Goal: Book appointment/travel/reservation

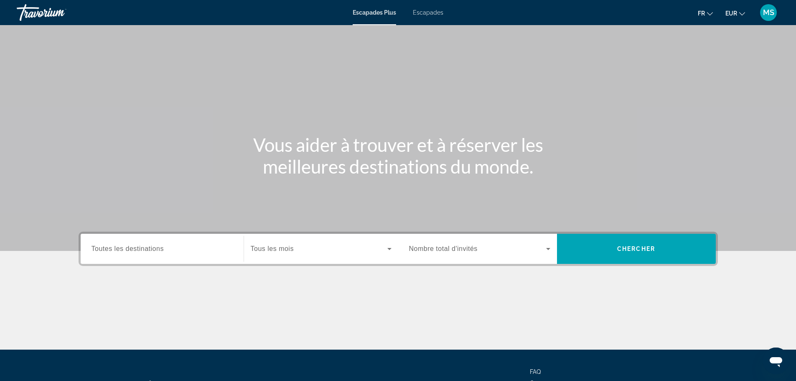
click at [422, 14] on font "Escapades" at bounding box center [428, 12] width 30 height 7
click at [180, 249] on input "Destination Toutes les destinations" at bounding box center [161, 249] width 141 height 10
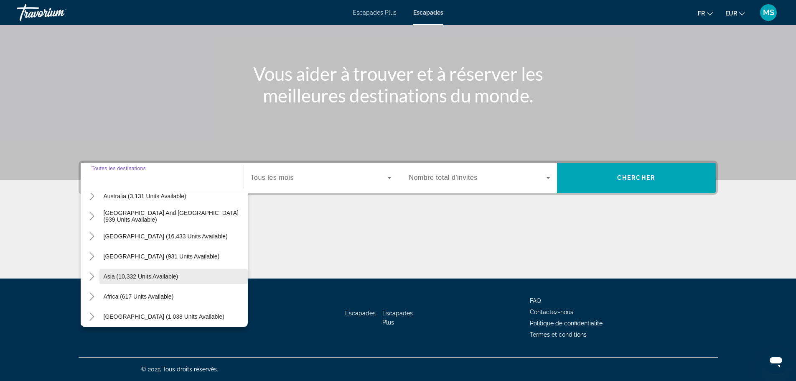
scroll to position [135, 0]
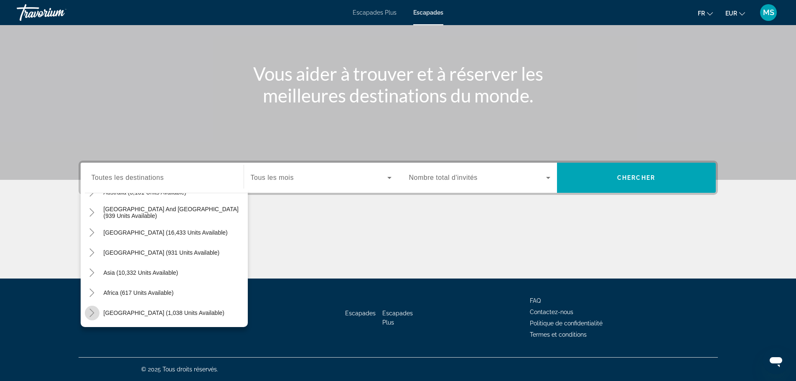
click at [92, 312] on icon "Toggle Middle East (1,038 units available)" at bounding box center [92, 312] width 8 height 8
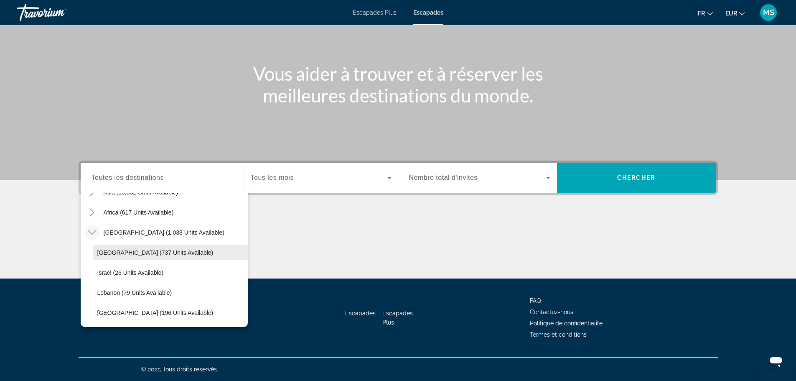
click at [131, 254] on span "[GEOGRAPHIC_DATA] (737 units available)" at bounding box center [155, 252] width 116 height 7
type input "**********"
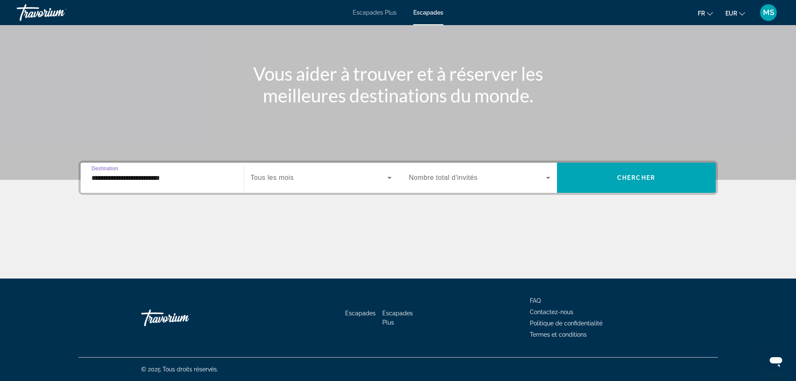
click at [264, 180] on span "Tous les mois" at bounding box center [272, 177] width 43 height 7
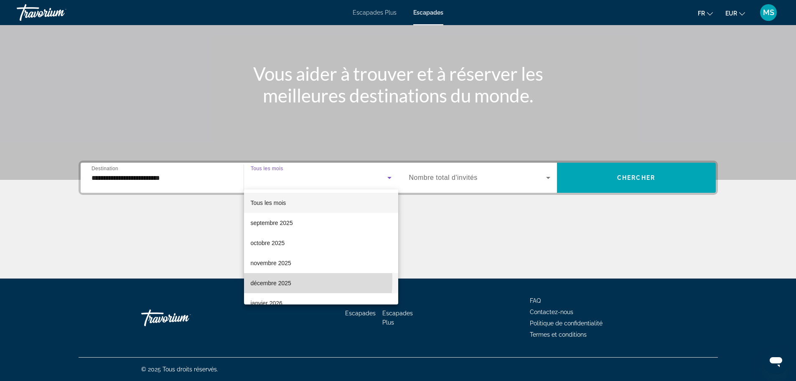
click at [257, 280] on font "décembre 2025" at bounding box center [271, 283] width 41 height 7
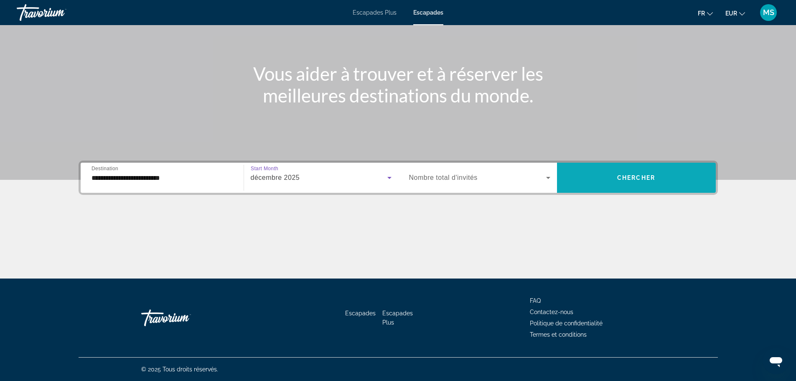
click at [607, 179] on span "Search widget" at bounding box center [636, 178] width 159 height 20
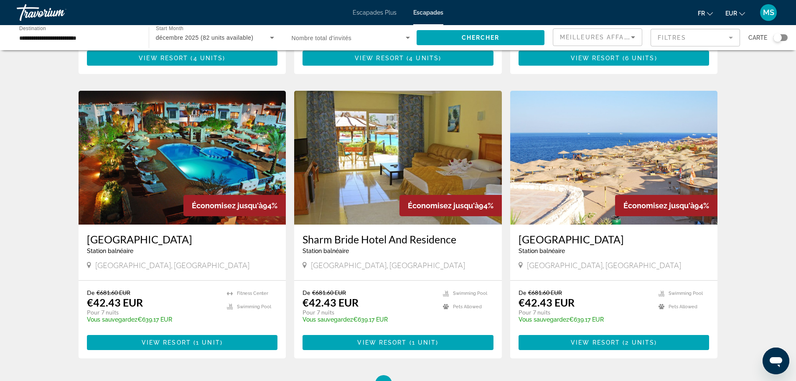
scroll to position [919, 0]
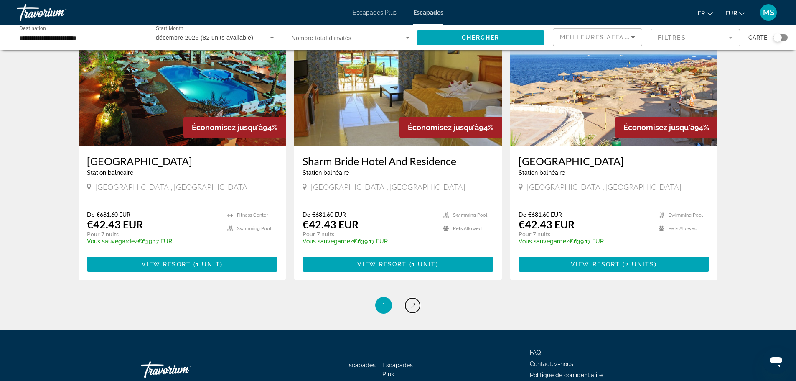
click at [412, 307] on span "2" at bounding box center [413, 304] width 4 height 9
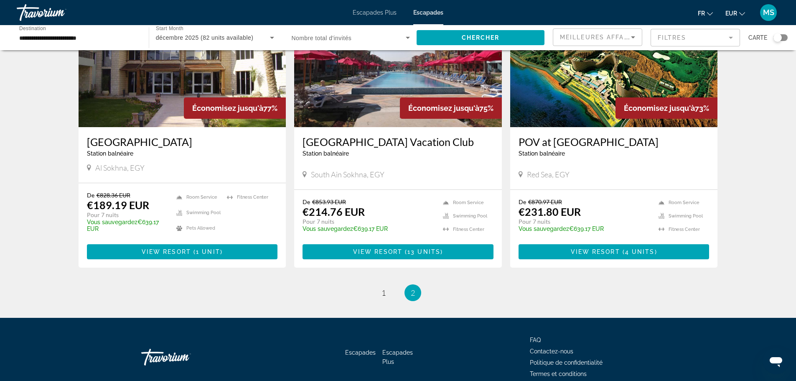
scroll to position [409, 0]
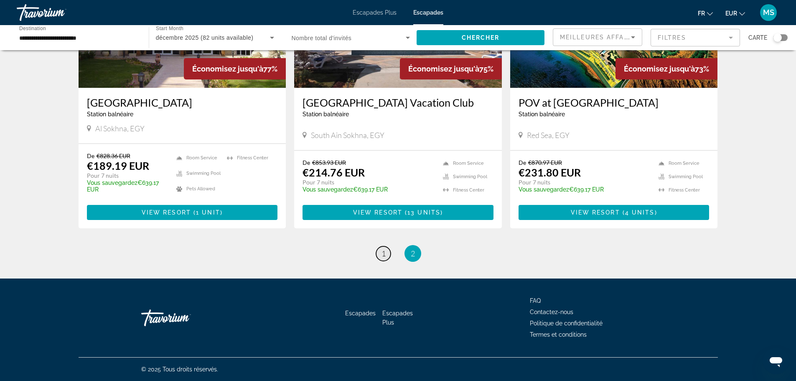
click at [382, 254] on span "1" at bounding box center [383, 253] width 4 height 9
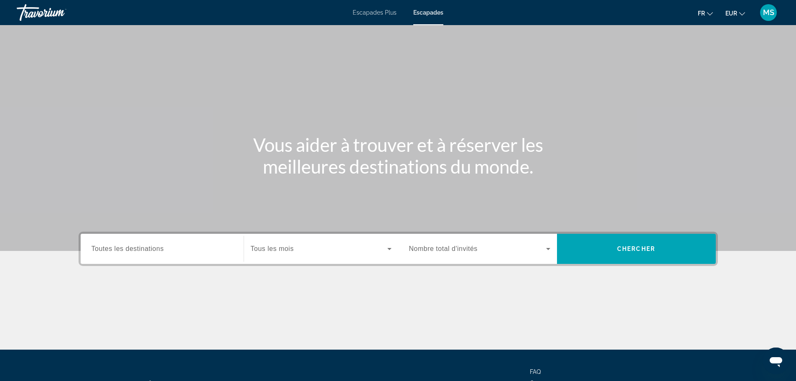
click at [173, 246] on input "Destination Toutes les destinations" at bounding box center [161, 249] width 141 height 10
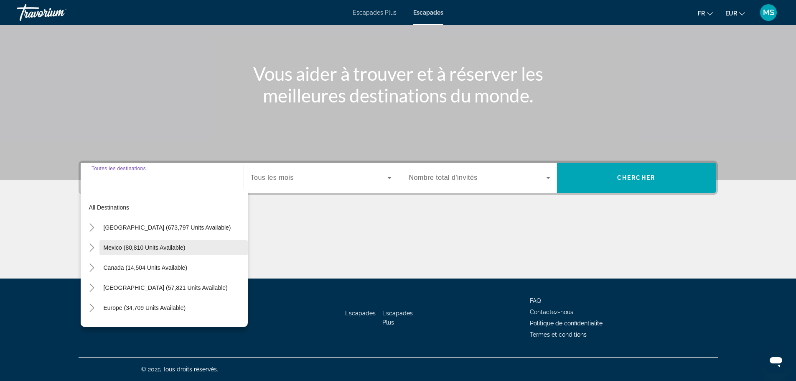
scroll to position [125, 0]
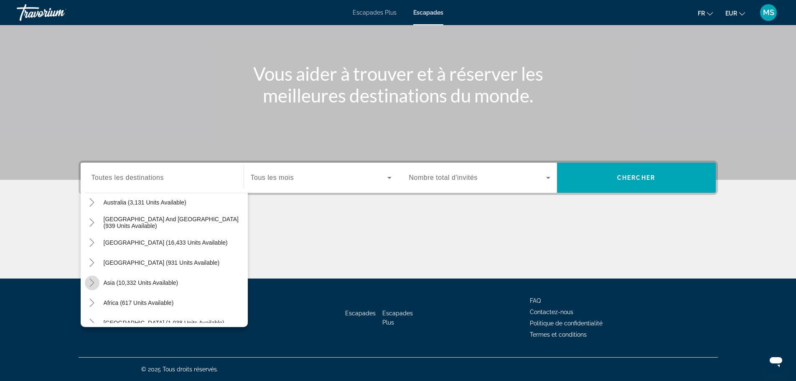
click at [91, 284] on icon "Toggle Asia (10,332 units available)" at bounding box center [92, 282] width 8 height 8
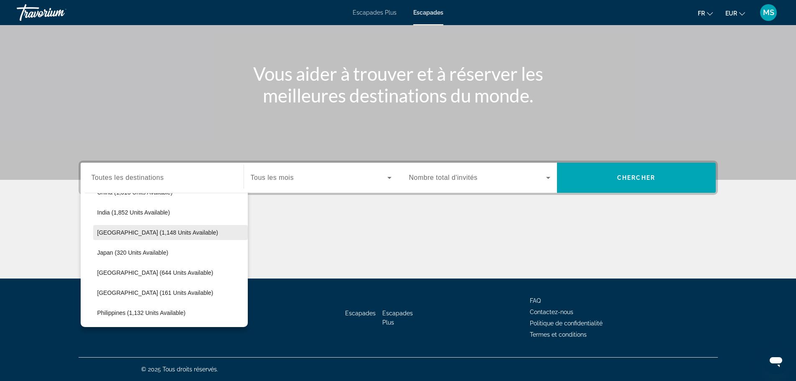
scroll to position [288, 0]
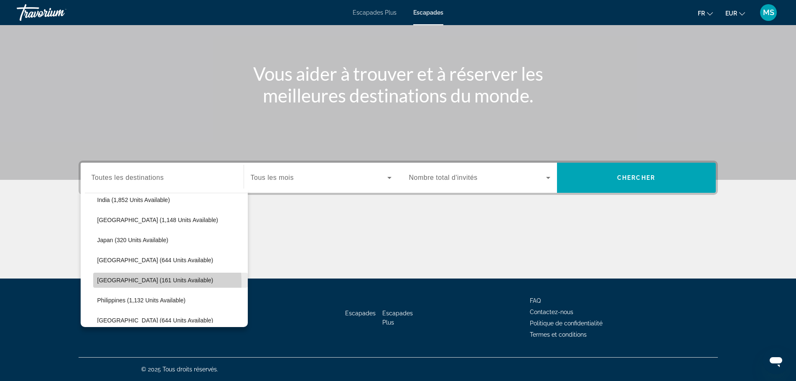
click at [104, 283] on span "[GEOGRAPHIC_DATA] (161 units available)" at bounding box center [155, 280] width 116 height 7
type input "**********"
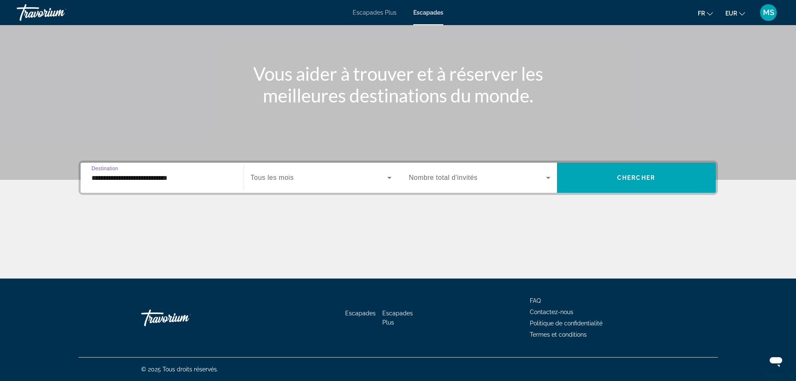
click at [274, 172] on div "Search widget" at bounding box center [321, 177] width 141 height 23
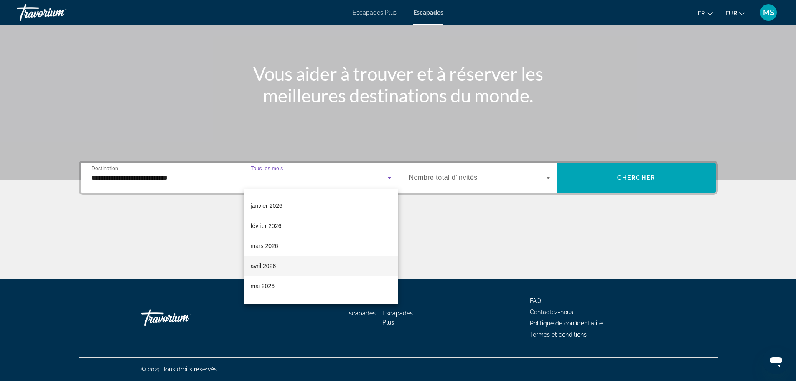
scroll to position [84, 0]
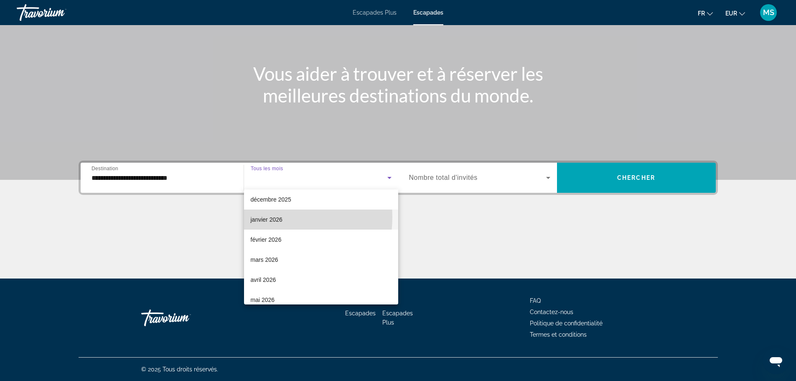
click at [267, 217] on font "janvier 2026" at bounding box center [267, 219] width 32 height 7
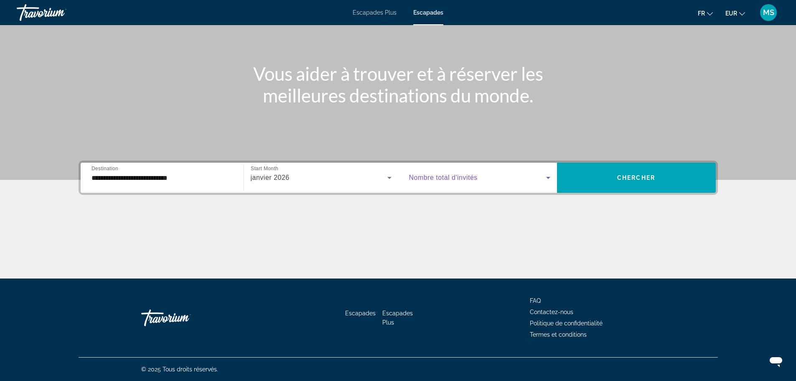
click at [546, 180] on icon "Search widget" at bounding box center [548, 178] width 10 height 10
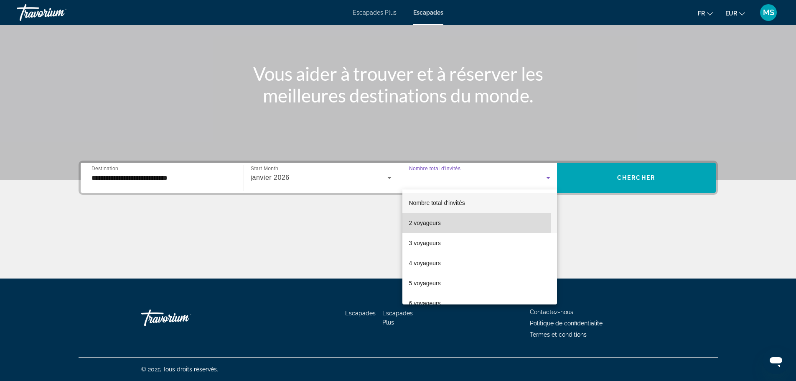
click at [424, 222] on font "2 voyageurs" at bounding box center [425, 222] width 32 height 7
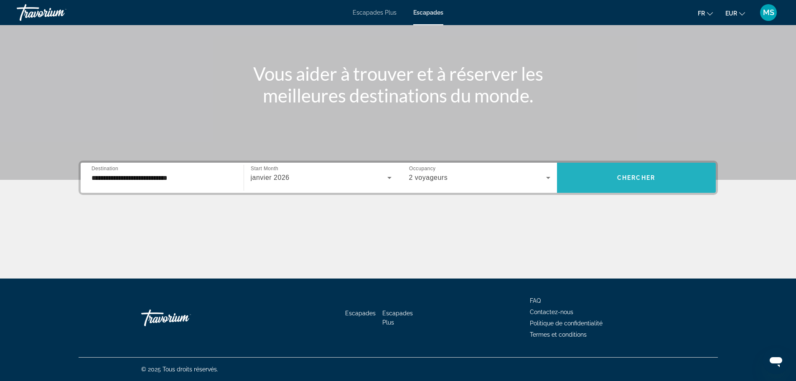
click at [643, 180] on span "Chercher" at bounding box center [636, 177] width 38 height 7
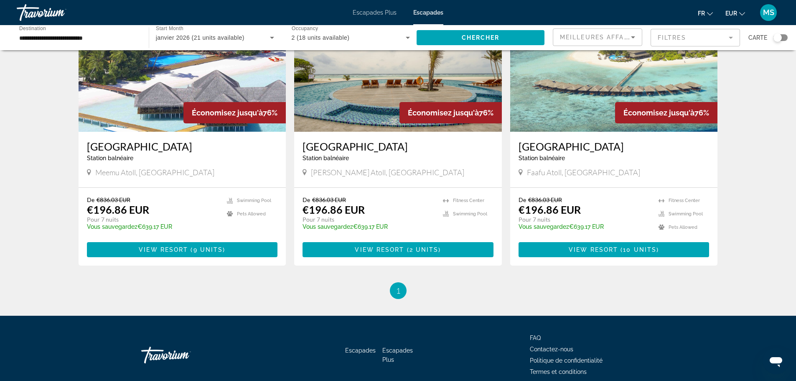
scroll to position [119, 0]
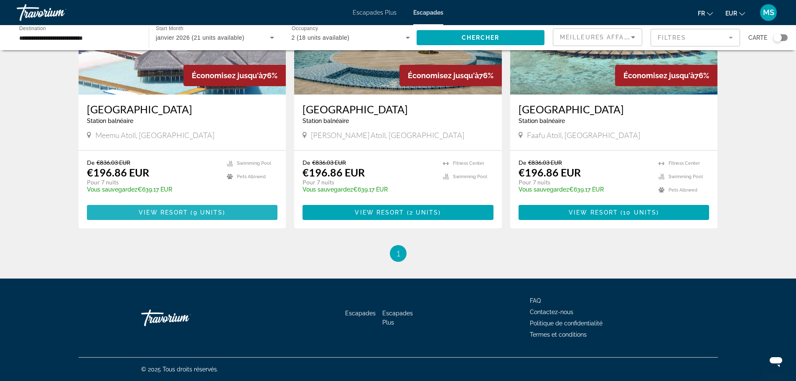
click at [147, 207] on span "Contenu principal" at bounding box center [182, 212] width 191 height 20
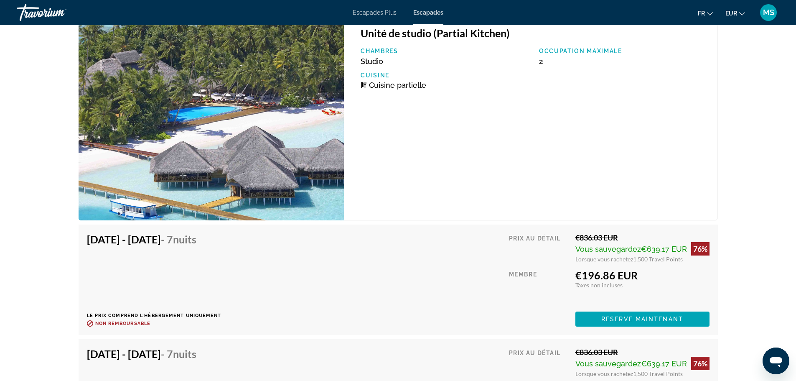
scroll to position [2089, 0]
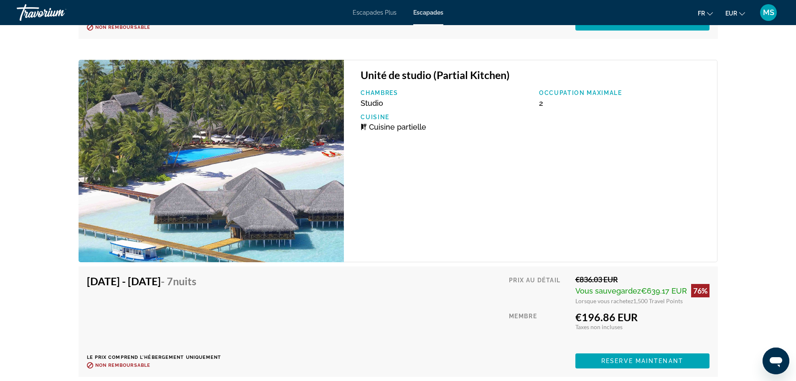
click at [264, 176] on img "Contenu principal" at bounding box center [212, 161] width 266 height 202
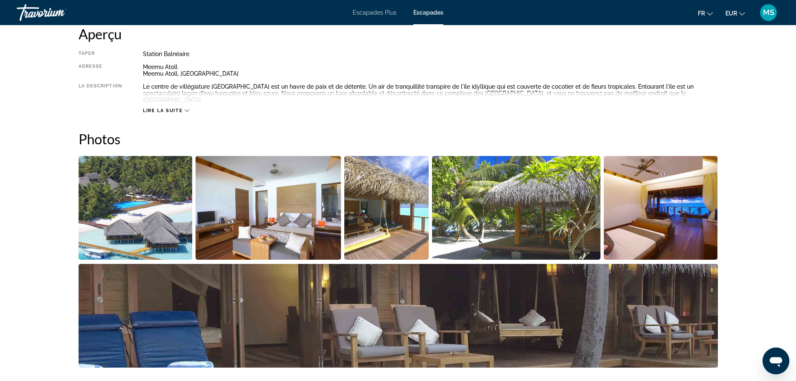
scroll to position [292, 0]
click at [167, 213] on img "Open full-screen image slider" at bounding box center [136, 207] width 114 height 104
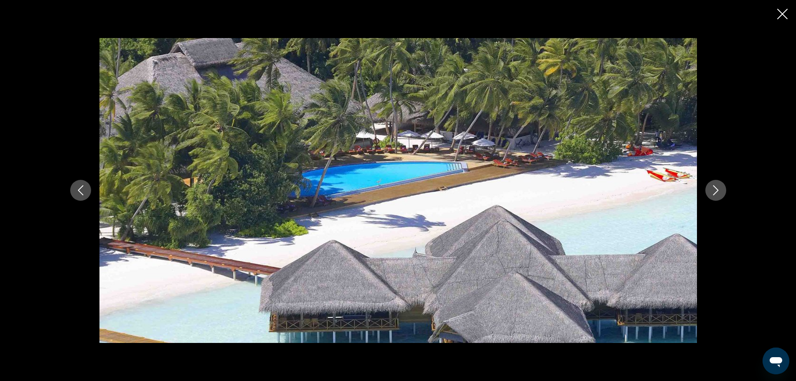
click at [708, 188] on button "Next image" at bounding box center [715, 190] width 21 height 21
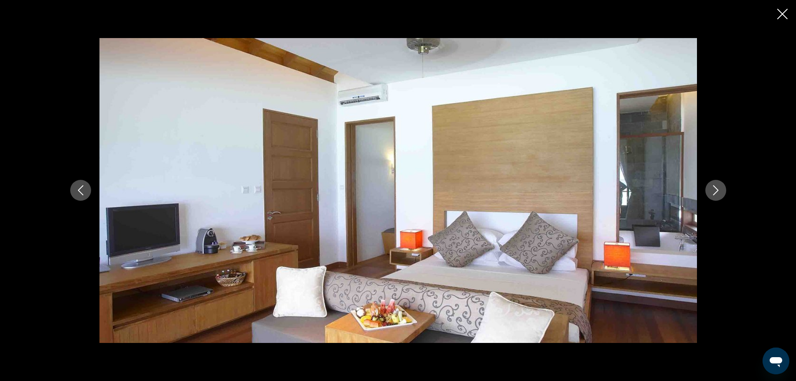
click at [708, 189] on button "Next image" at bounding box center [715, 190] width 21 height 21
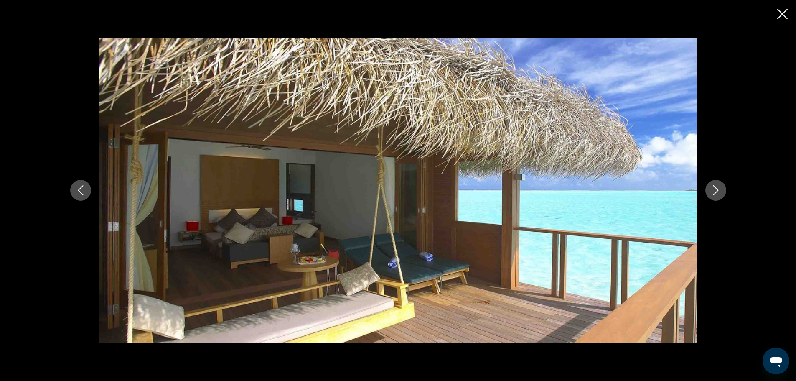
click at [712, 192] on icon "Next image" at bounding box center [716, 190] width 10 height 10
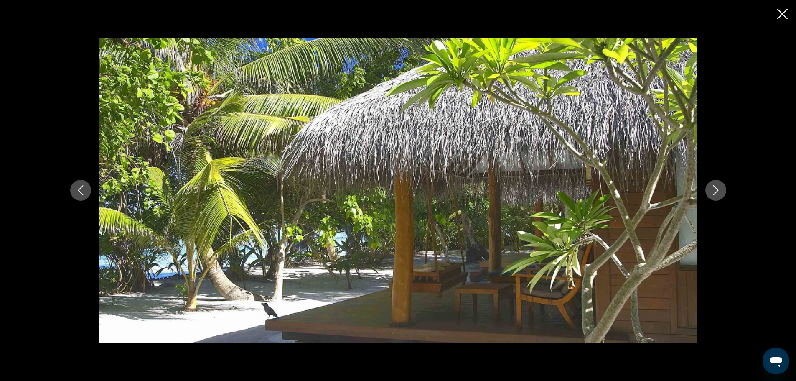
click at [712, 193] on icon "Next image" at bounding box center [716, 190] width 10 height 10
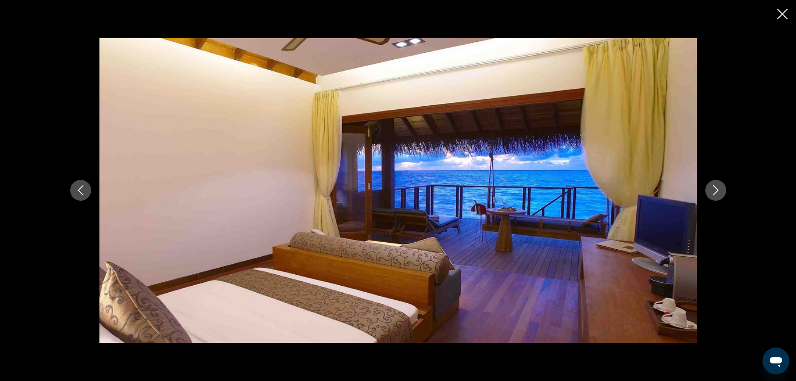
click at [712, 193] on icon "Next image" at bounding box center [716, 190] width 10 height 10
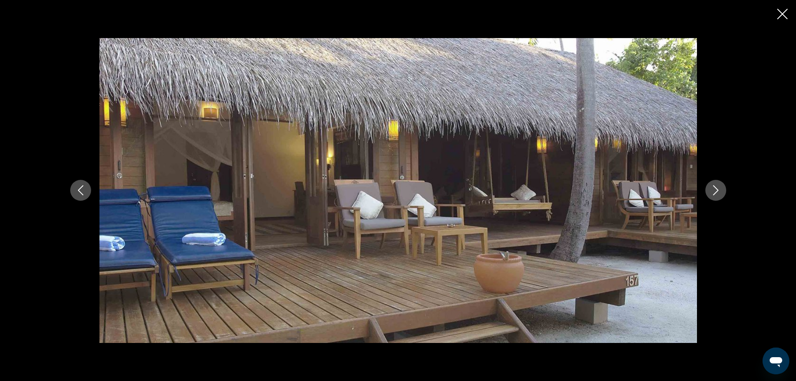
click at [712, 193] on icon "Next image" at bounding box center [716, 190] width 10 height 10
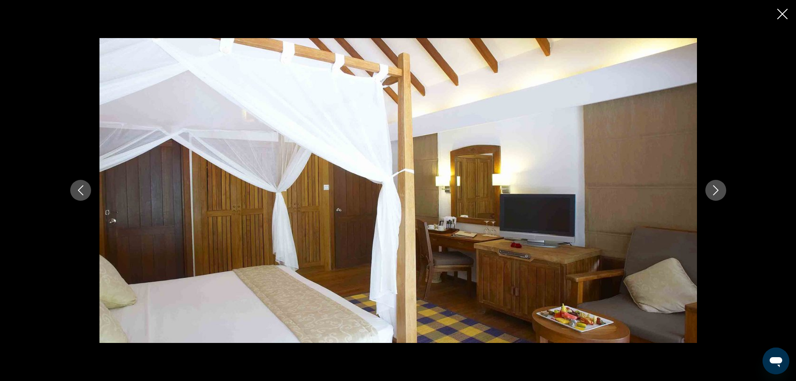
click at [712, 193] on icon "Next image" at bounding box center [716, 190] width 10 height 10
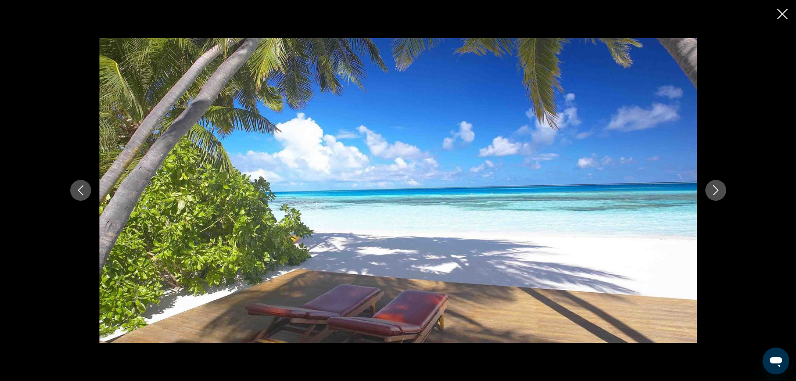
click at [712, 193] on icon "Next image" at bounding box center [716, 190] width 10 height 10
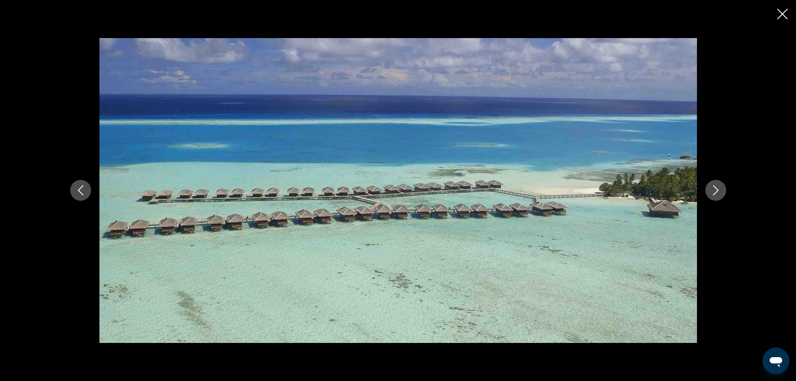
click at [711, 200] on button "Next image" at bounding box center [715, 190] width 21 height 21
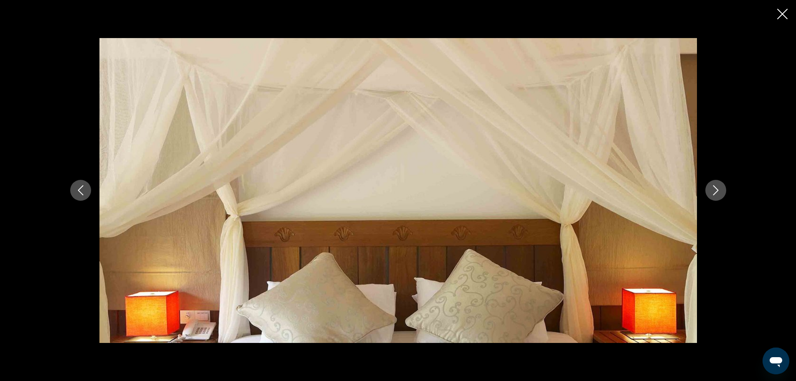
click at [712, 193] on icon "Next image" at bounding box center [716, 190] width 10 height 10
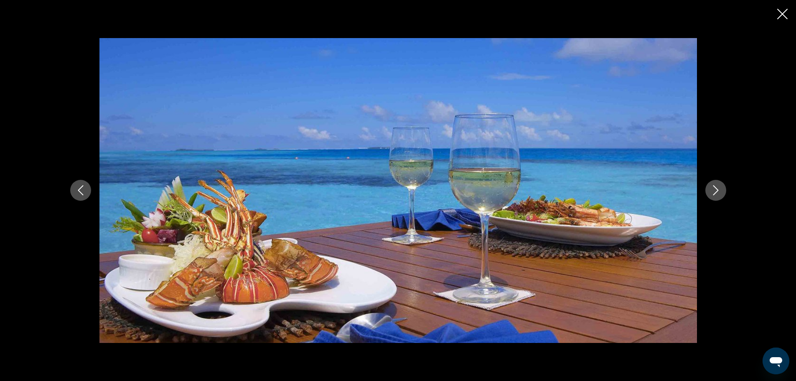
click at [712, 193] on icon "Next image" at bounding box center [716, 190] width 10 height 10
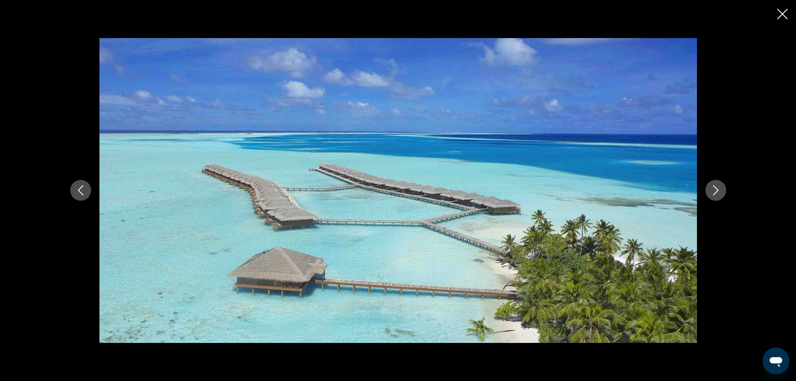
click at [712, 193] on icon "Next image" at bounding box center [716, 190] width 10 height 10
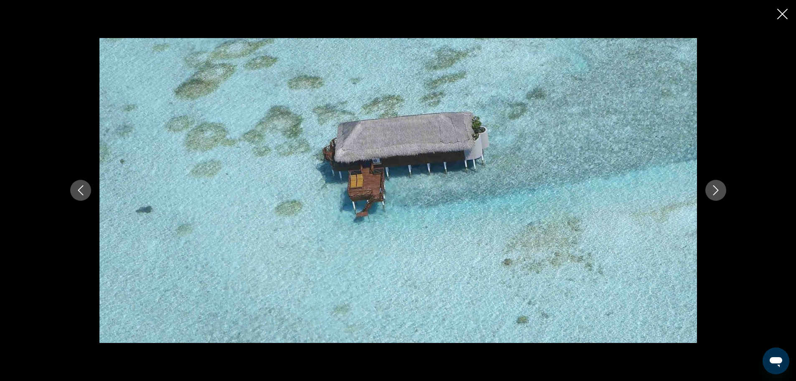
click at [712, 193] on icon "Next image" at bounding box center [716, 190] width 10 height 10
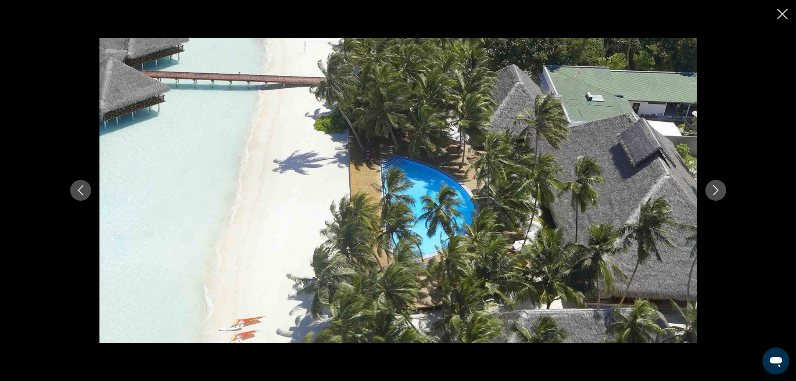
click at [712, 193] on icon "Next image" at bounding box center [716, 190] width 10 height 10
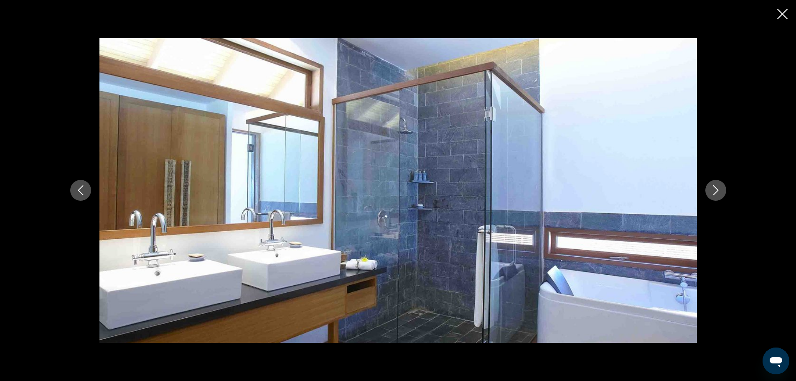
click at [712, 193] on icon "Next image" at bounding box center [716, 190] width 10 height 10
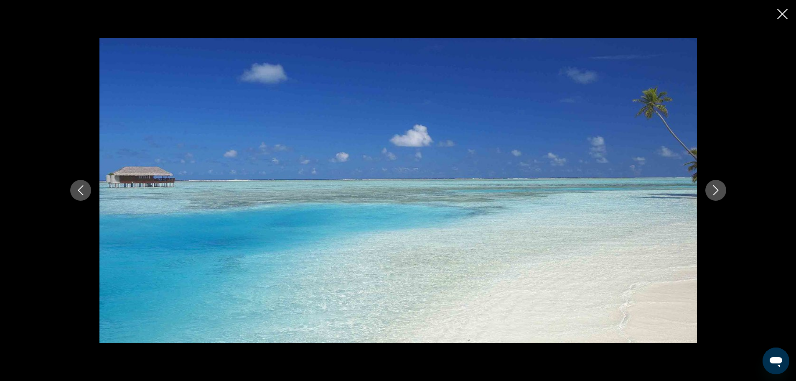
click at [712, 193] on icon "Next image" at bounding box center [716, 190] width 10 height 10
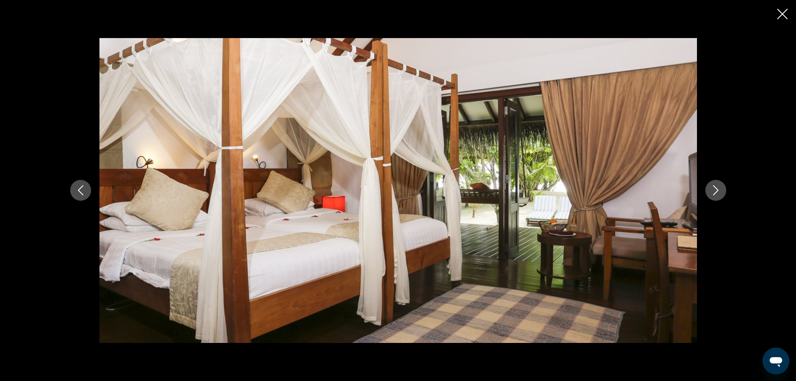
click at [712, 193] on icon "Next image" at bounding box center [716, 190] width 10 height 10
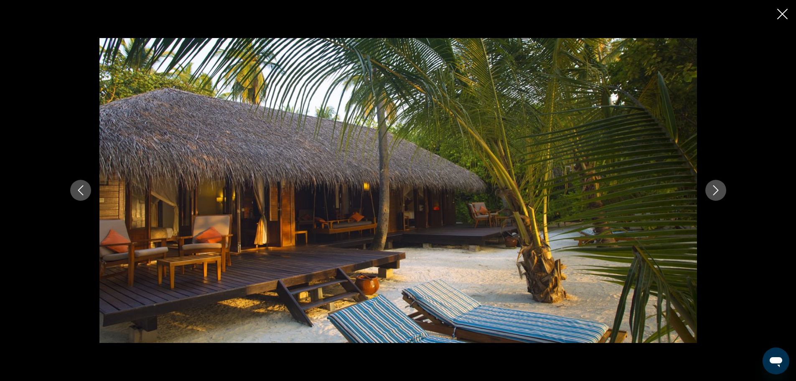
click at [712, 193] on icon "Next image" at bounding box center [716, 190] width 10 height 10
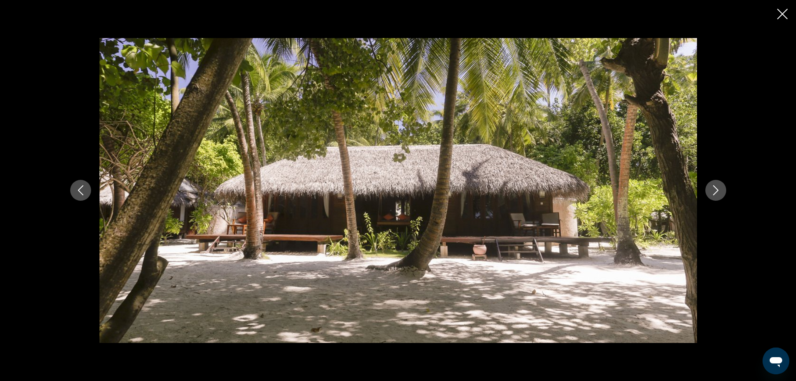
click at [784, 11] on icon "Close slideshow" at bounding box center [782, 14] width 10 height 10
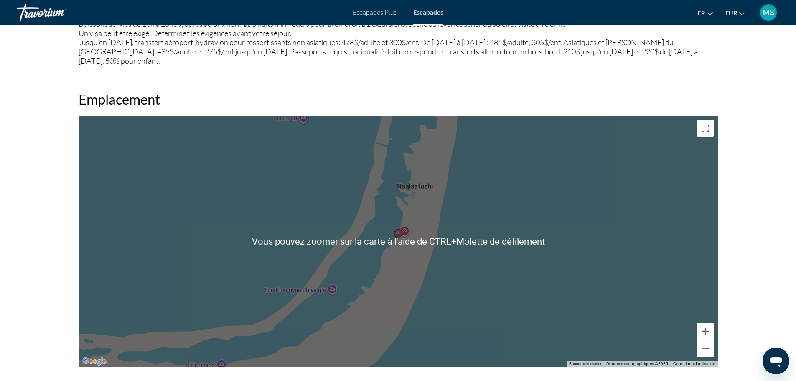
scroll to position [1212, 0]
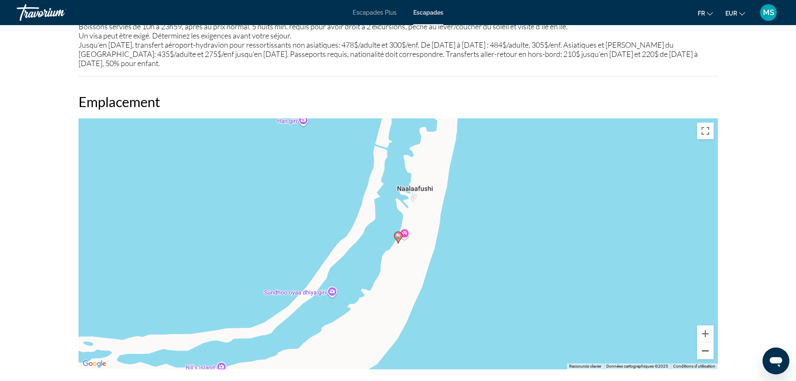
click at [707, 342] on button "Zoom arrière" at bounding box center [705, 350] width 17 height 17
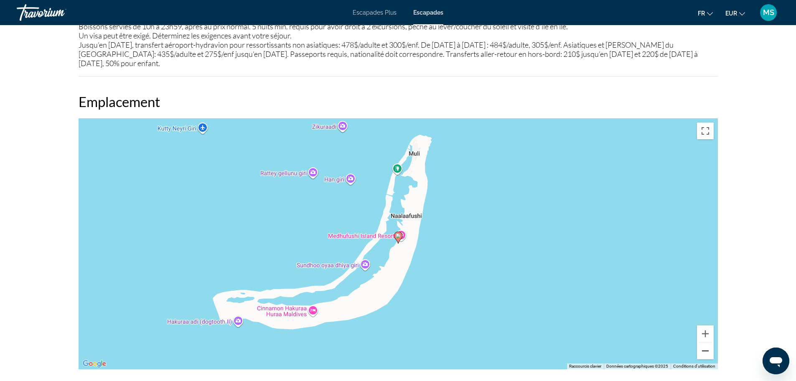
click at [707, 342] on button "Zoom arrière" at bounding box center [705, 350] width 17 height 17
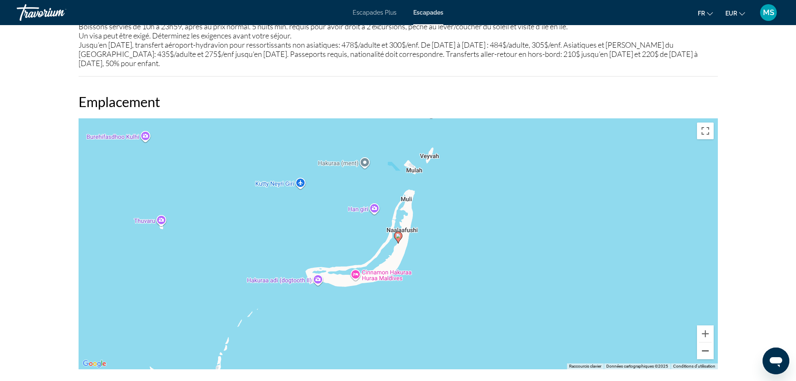
click at [705, 342] on button "Zoom arrière" at bounding box center [705, 350] width 17 height 17
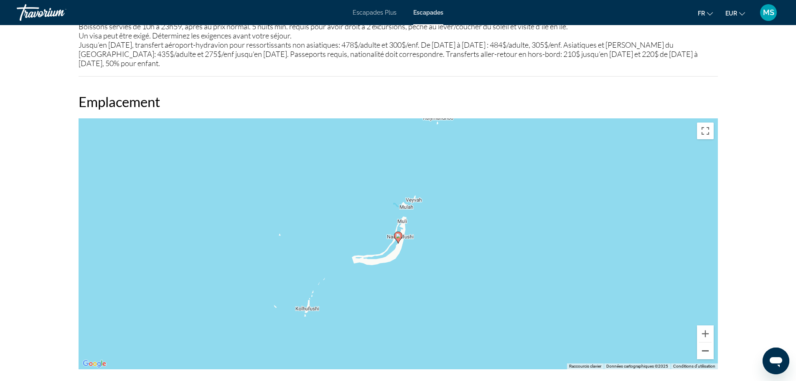
click at [705, 342] on button "Zoom arrière" at bounding box center [705, 350] width 17 height 17
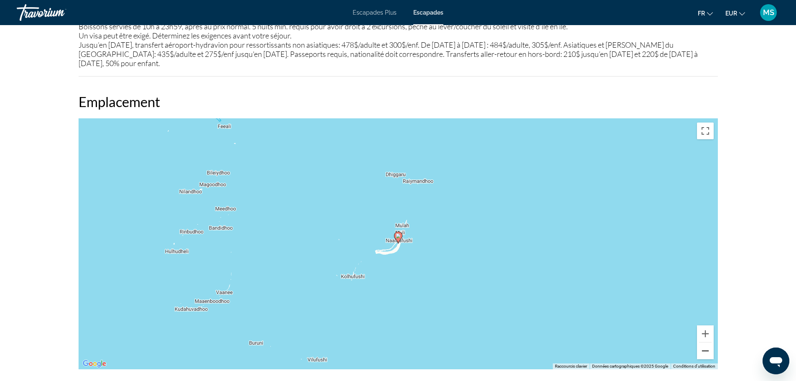
click at [706, 342] on button "Zoom arrière" at bounding box center [705, 350] width 17 height 17
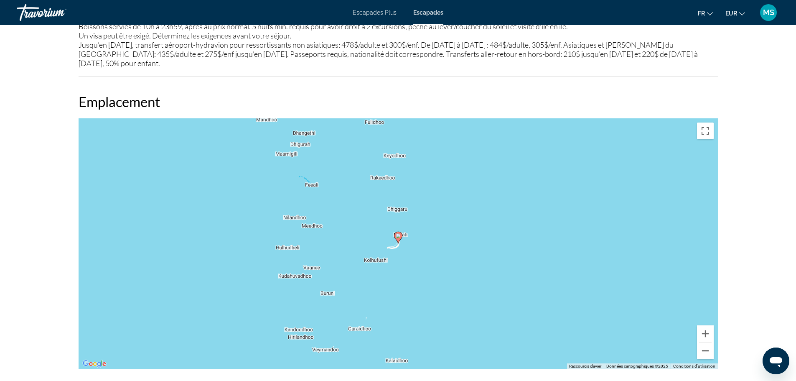
click at [706, 342] on button "Zoom arrière" at bounding box center [705, 350] width 17 height 17
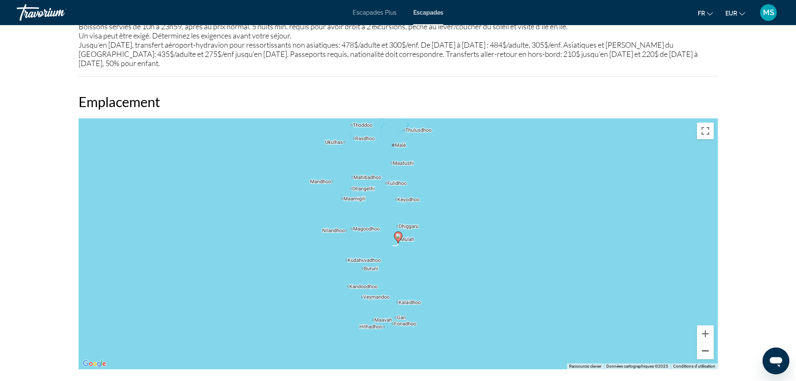
click at [706, 342] on button "Zoom arrière" at bounding box center [705, 350] width 17 height 17
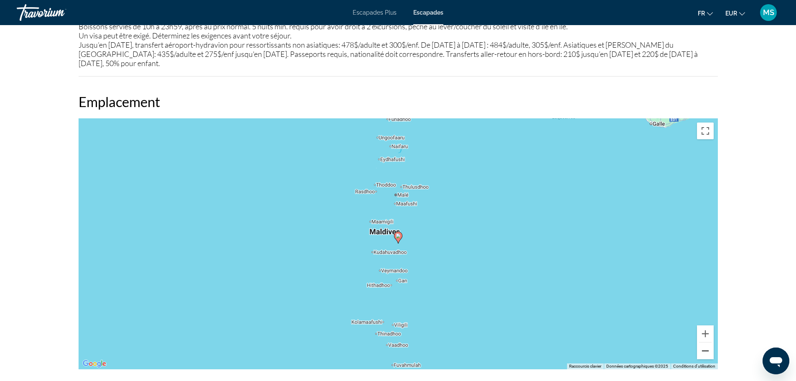
click at [706, 342] on button "Zoom arrière" at bounding box center [705, 350] width 17 height 17
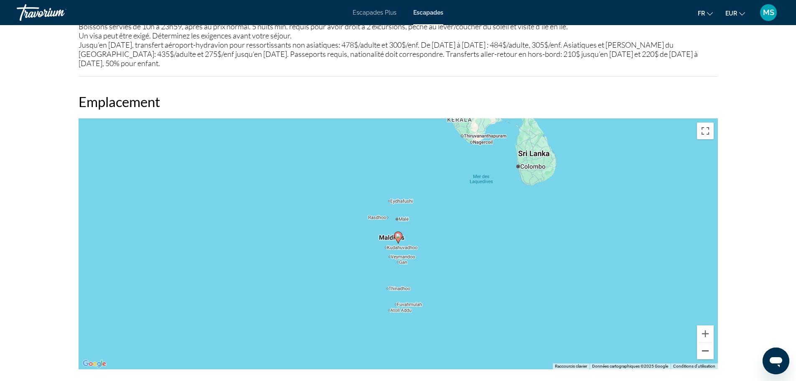
click at [706, 342] on button "Zoom arrière" at bounding box center [705, 350] width 17 height 17
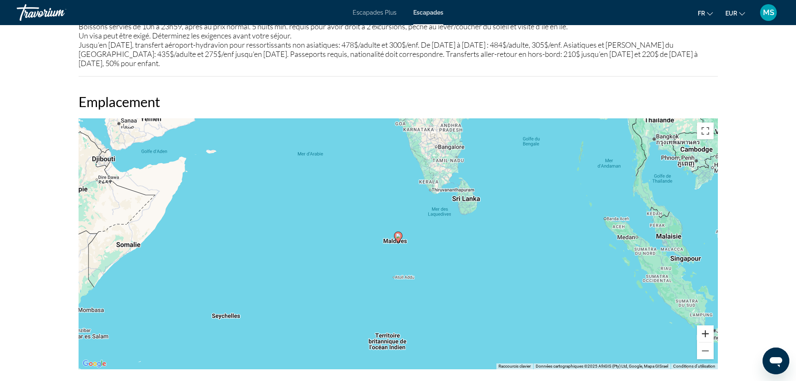
click at [706, 325] on button "Zoom avant" at bounding box center [705, 333] width 17 height 17
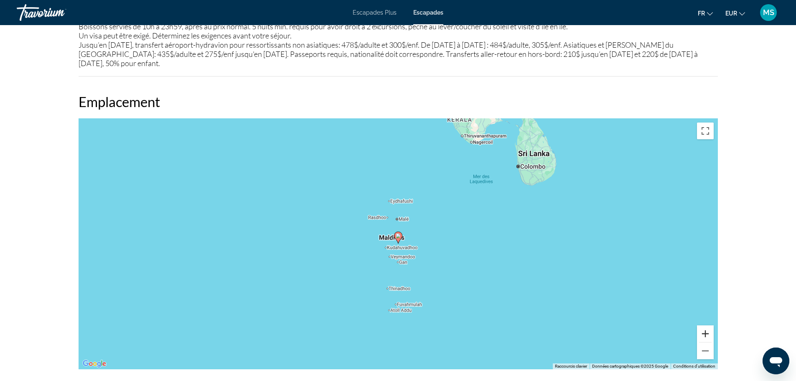
click at [706, 325] on button "Zoom avant" at bounding box center [705, 333] width 17 height 17
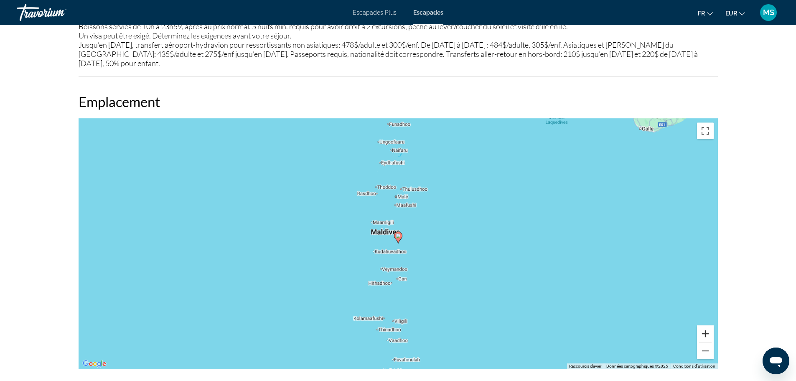
click at [706, 325] on button "Zoom avant" at bounding box center [705, 333] width 17 height 17
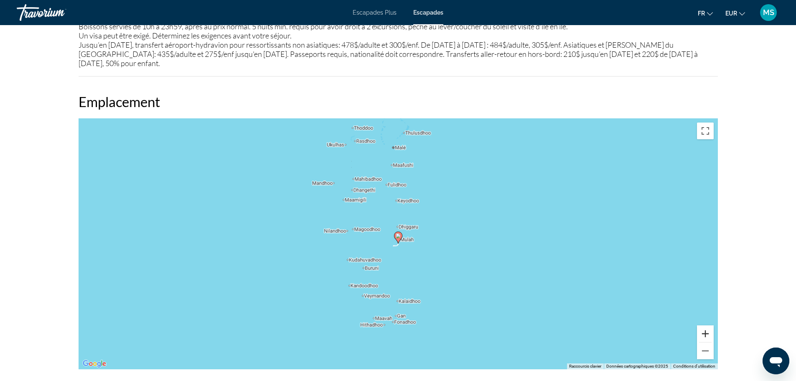
click at [706, 325] on button "Zoom avant" at bounding box center [705, 333] width 17 height 17
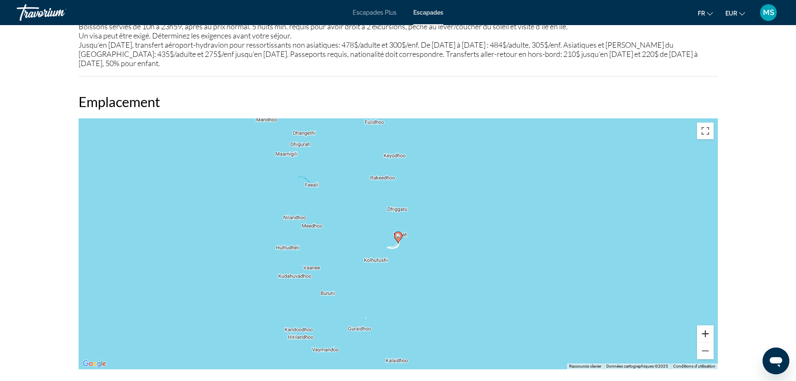
click at [706, 325] on button "Zoom avant" at bounding box center [705, 333] width 17 height 17
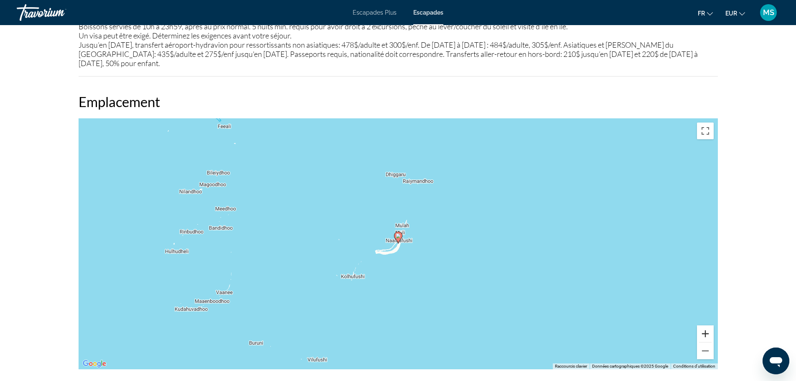
click at [706, 325] on button "Zoom avant" at bounding box center [705, 333] width 17 height 17
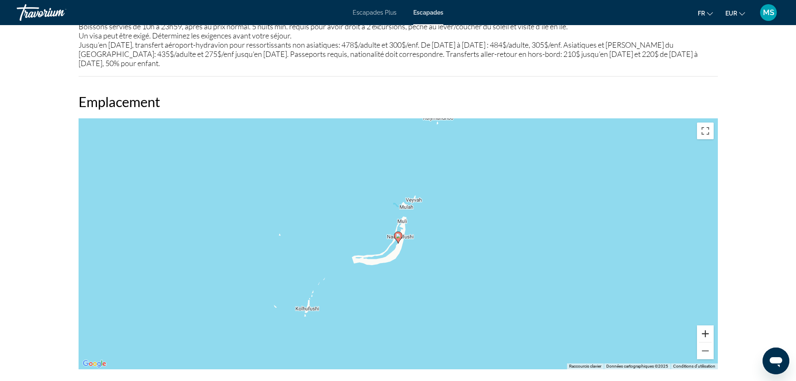
click at [706, 325] on button "Zoom avant" at bounding box center [705, 333] width 17 height 17
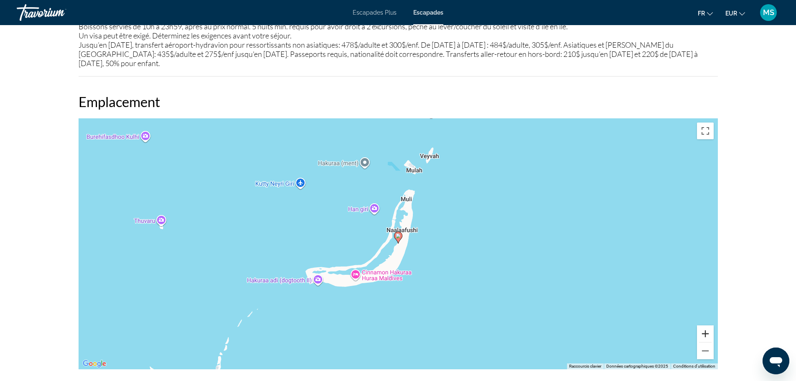
click at [706, 325] on button "Zoom avant" at bounding box center [705, 333] width 17 height 17
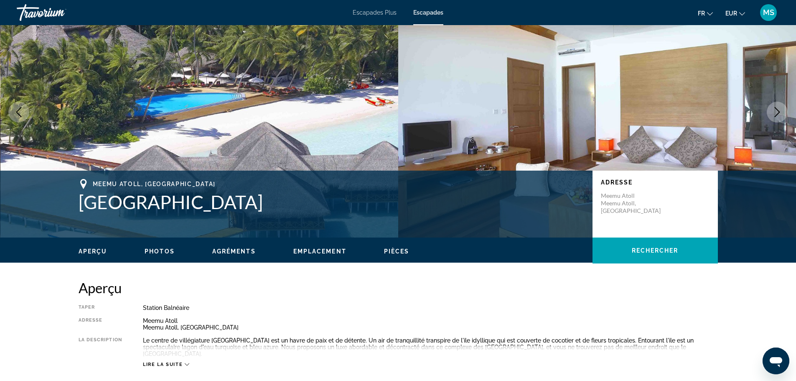
scroll to position [0, 0]
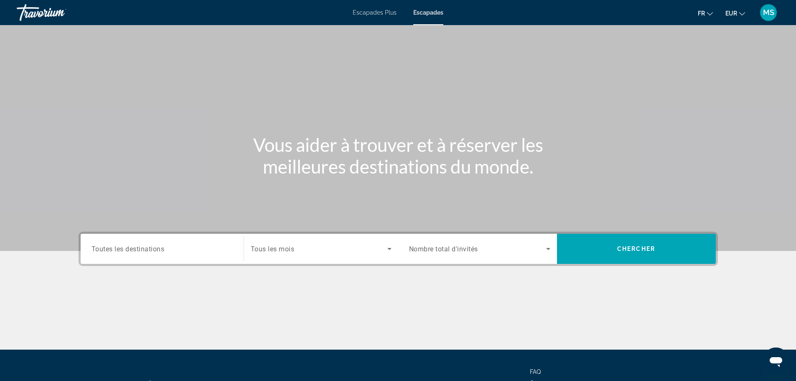
click at [374, 11] on font "Escapades Plus" at bounding box center [375, 12] width 44 height 7
click at [619, 244] on span "Search widget" at bounding box center [636, 249] width 159 height 20
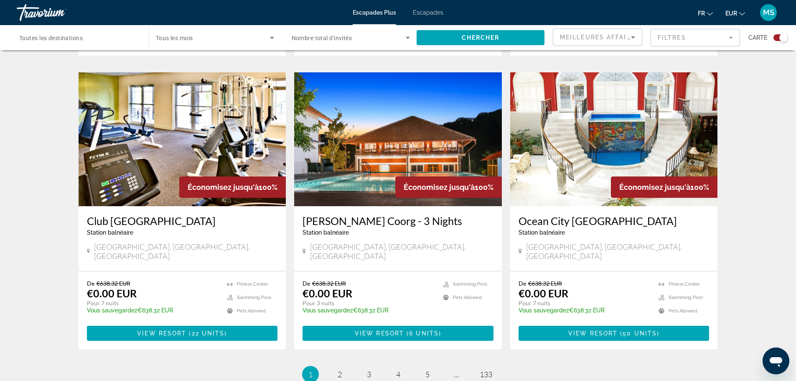
scroll to position [1212, 0]
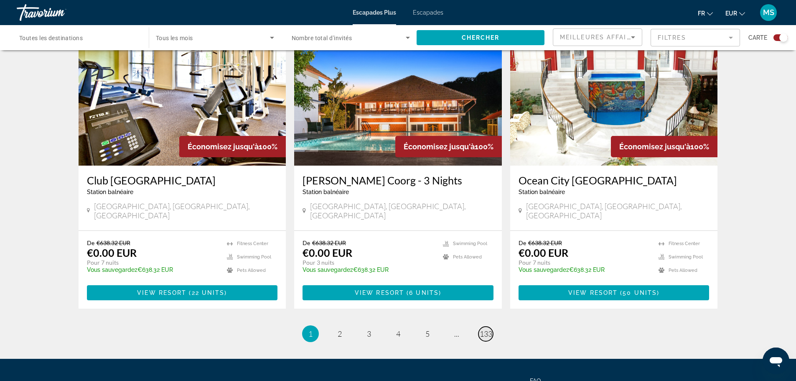
click at [480, 329] on span "133" at bounding box center [486, 333] width 13 height 9
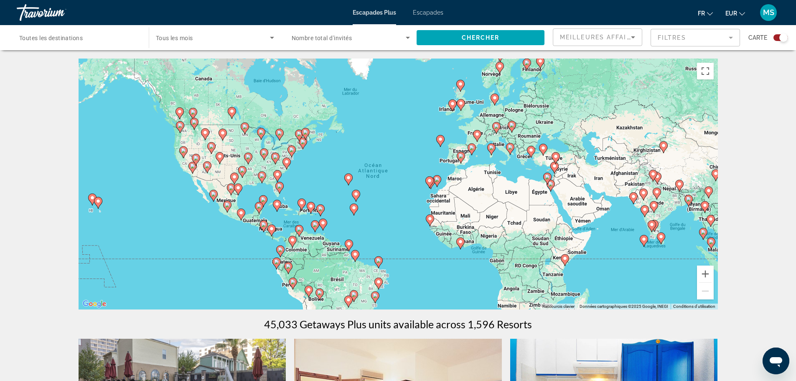
click at [275, 202] on image "Contenu principal" at bounding box center [276, 203] width 5 height 5
type input "**********"
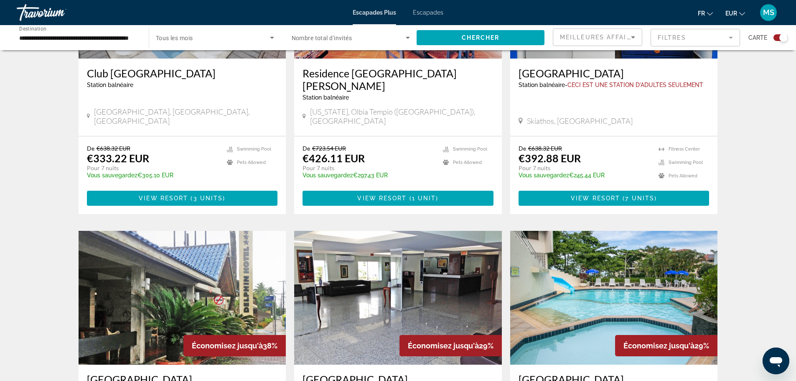
scroll to position [282, 0]
